Goal: Task Accomplishment & Management: Complete application form

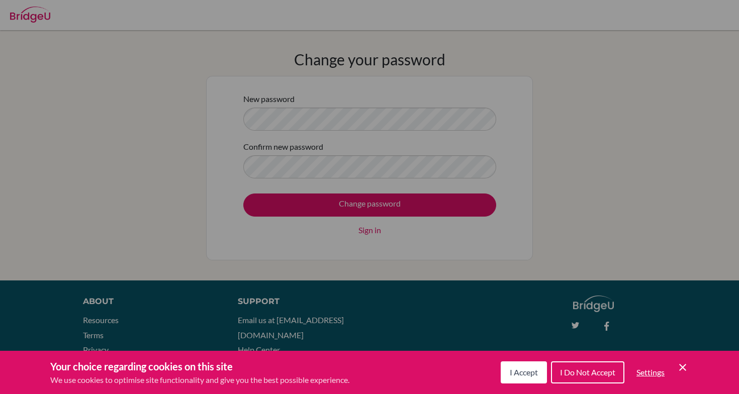
click at [531, 367] on button "I Accept" at bounding box center [524, 373] width 46 height 22
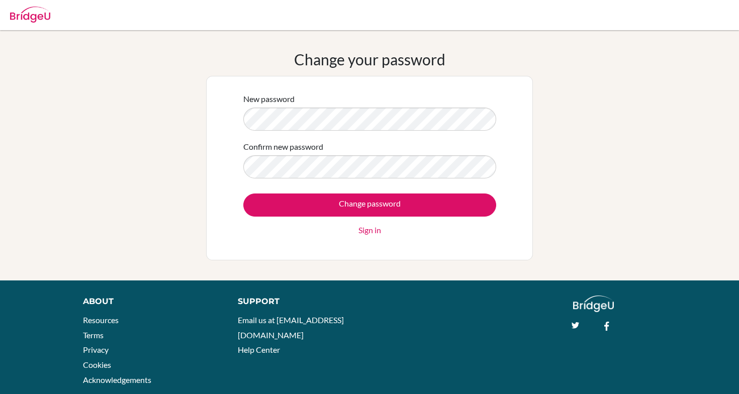
click at [619, 44] on div "Change your password New password Confirm new password Change password Sign in" at bounding box center [369, 155] width 739 height 250
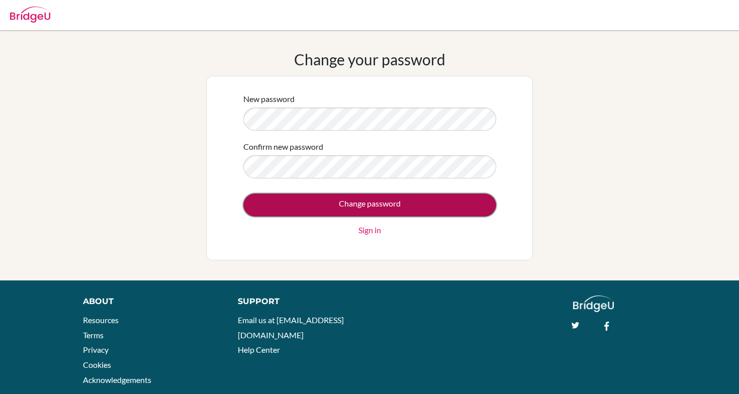
click at [442, 207] on input "Change password" at bounding box center [369, 205] width 253 height 23
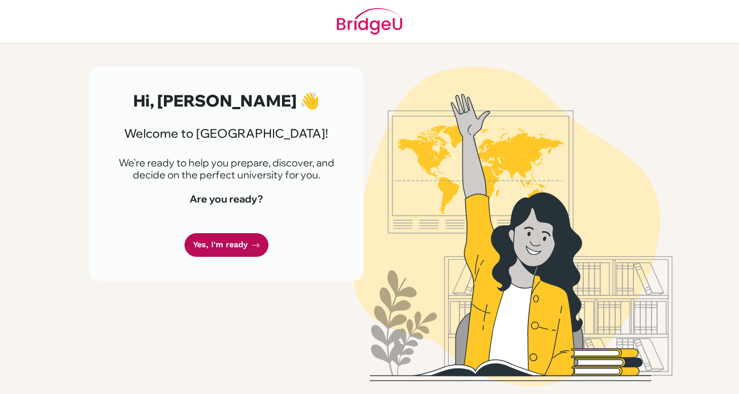
click at [239, 242] on link "Yes, I'm ready" at bounding box center [227, 245] width 84 height 24
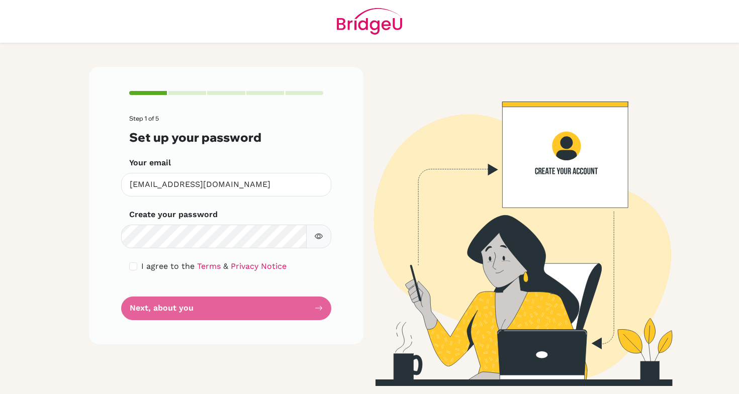
click at [316, 238] on icon "button" at bounding box center [319, 236] width 8 height 8
click at [198, 303] on form "Step 1 of 5 Set up your password Your email lukepo@my.ofs.edu.sg Invalid email …" at bounding box center [226, 217] width 194 height 205
click at [174, 309] on form "Step 1 of 5 Set up your password Your email lukepo@my.ofs.edu.sg Invalid email …" at bounding box center [226, 217] width 194 height 205
click at [298, 303] on form "Step 1 of 5 Set up your password Your email lukepo@my.ofs.edu.sg Invalid email …" at bounding box center [226, 217] width 194 height 205
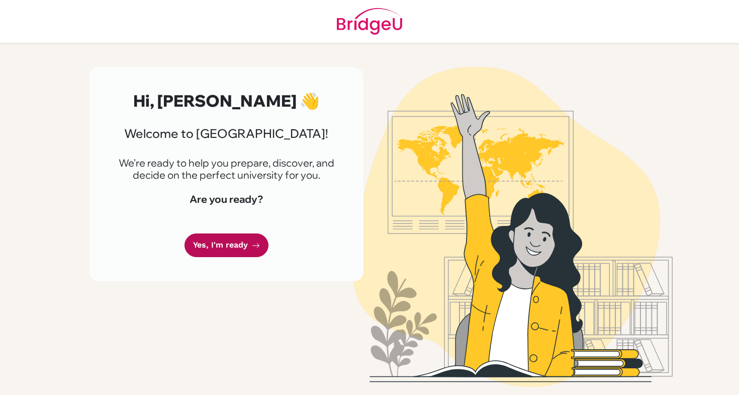
click at [227, 243] on link "Yes, I'm ready" at bounding box center [227, 245] width 84 height 24
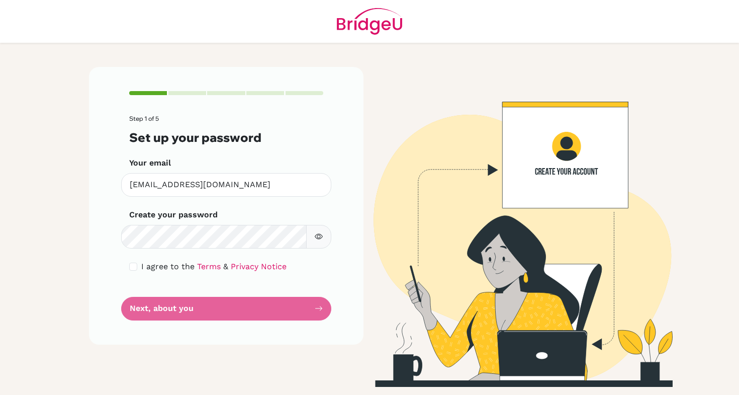
click at [271, 223] on div "Create your password Make sure it's at least 6 characters" at bounding box center [226, 229] width 194 height 40
click at [189, 308] on form "Step 1 of 5 Set up your password Your email lukepo@my.ofs.edu.sg Invalid email …" at bounding box center [226, 217] width 194 height 205
click at [147, 308] on form "Step 1 of 5 Set up your password Your email lukepo@my.ofs.edu.sg Invalid email …" at bounding box center [226, 217] width 194 height 205
click at [311, 305] on form "Step 1 of 5 Set up your password Your email lukepo@my.ofs.edu.sg Invalid email …" at bounding box center [226, 217] width 194 height 205
click at [314, 307] on form "Step 1 of 5 Set up your password Your email lukepo@my.ofs.edu.sg Invalid email …" at bounding box center [226, 217] width 194 height 205
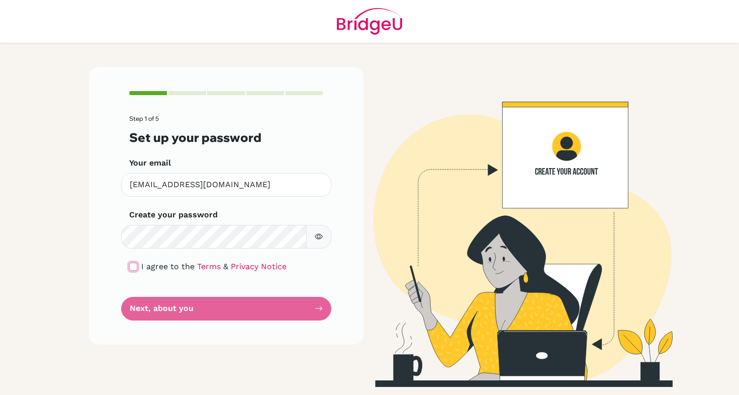
click at [130, 269] on input "checkbox" at bounding box center [133, 267] width 8 height 8
checkbox input "true"
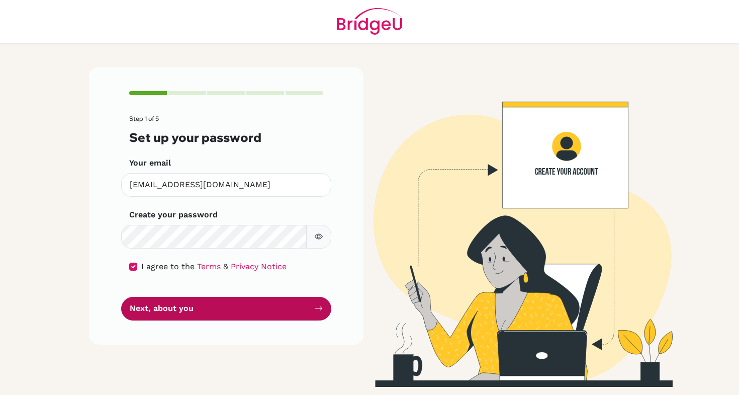
click at [250, 307] on button "Next, about you" at bounding box center [226, 309] width 210 height 24
